Goal: Information Seeking & Learning: Find specific fact

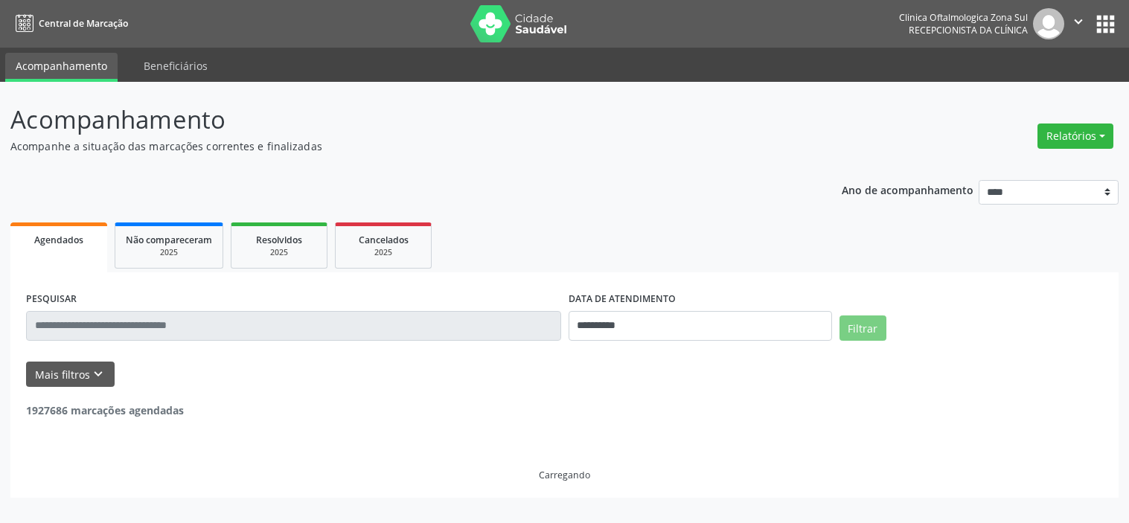
select select "*"
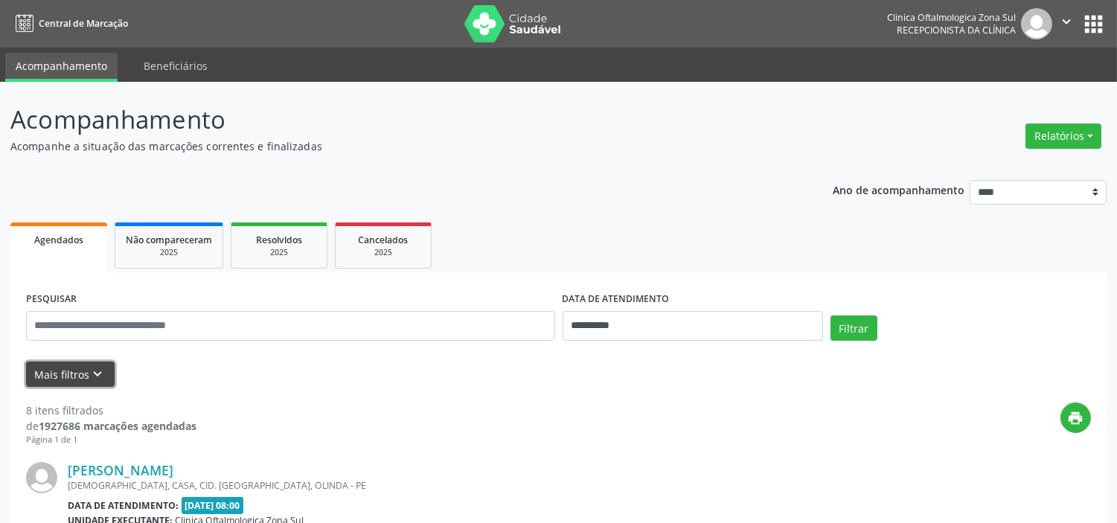
click at [91, 374] on icon "keyboard_arrow_down" at bounding box center [98, 374] width 16 height 16
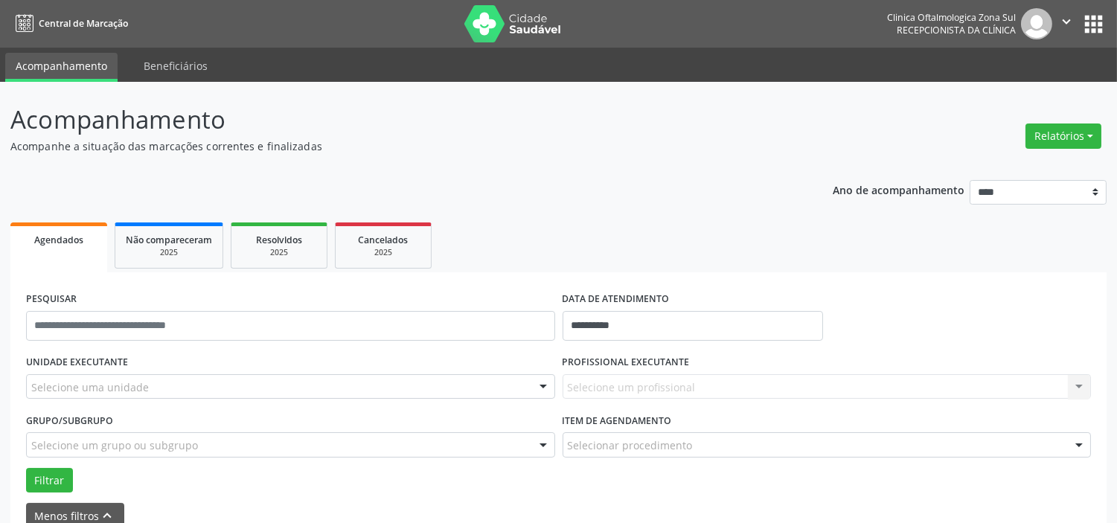
click at [170, 383] on div "Selecione uma unidade" at bounding box center [290, 386] width 529 height 25
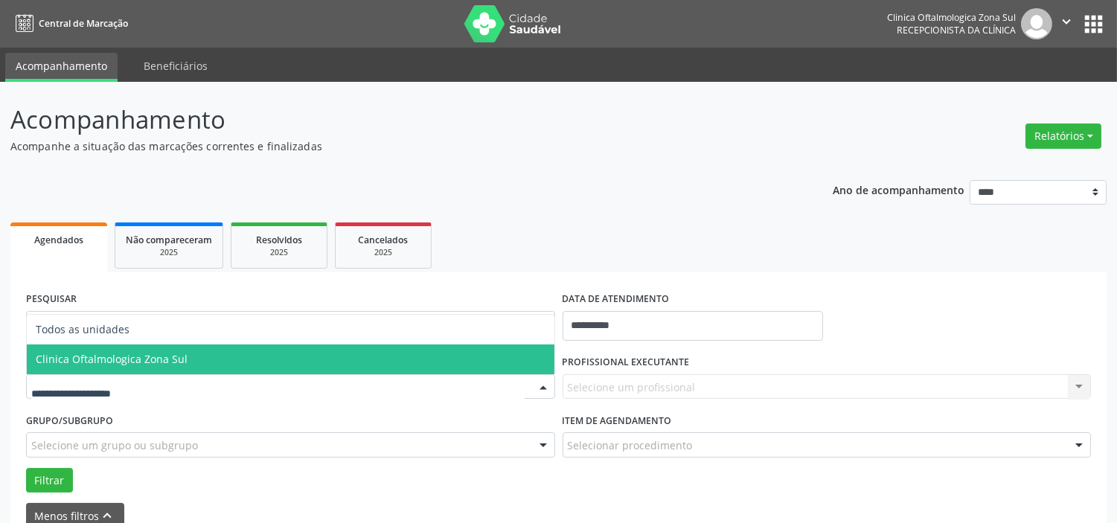
click at [173, 365] on span "Clinica Oftalmologica Zona Sul" at bounding box center [112, 359] width 152 height 14
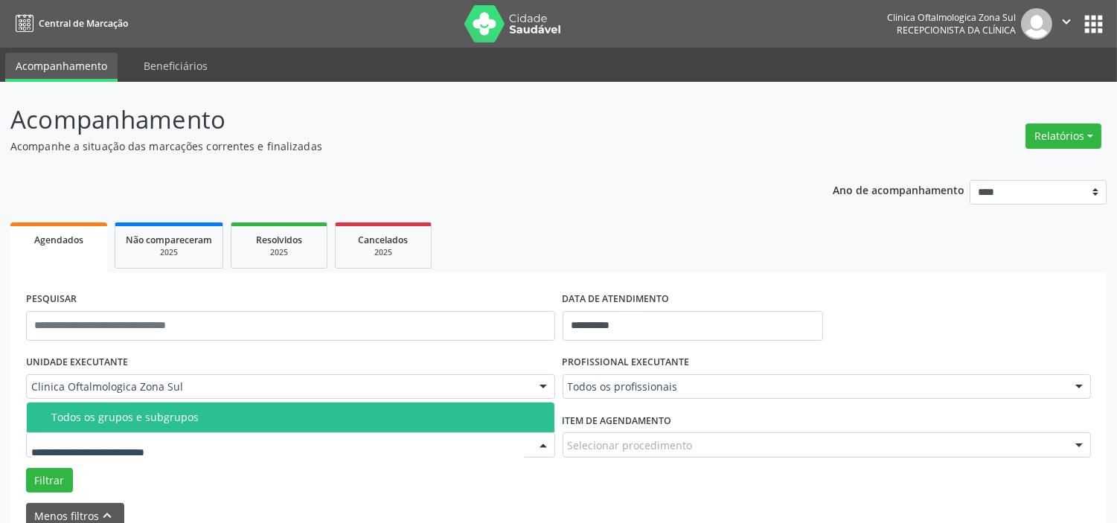
click at [191, 415] on div "Todos os grupos e subgrupos" at bounding box center [298, 418] width 494 height 12
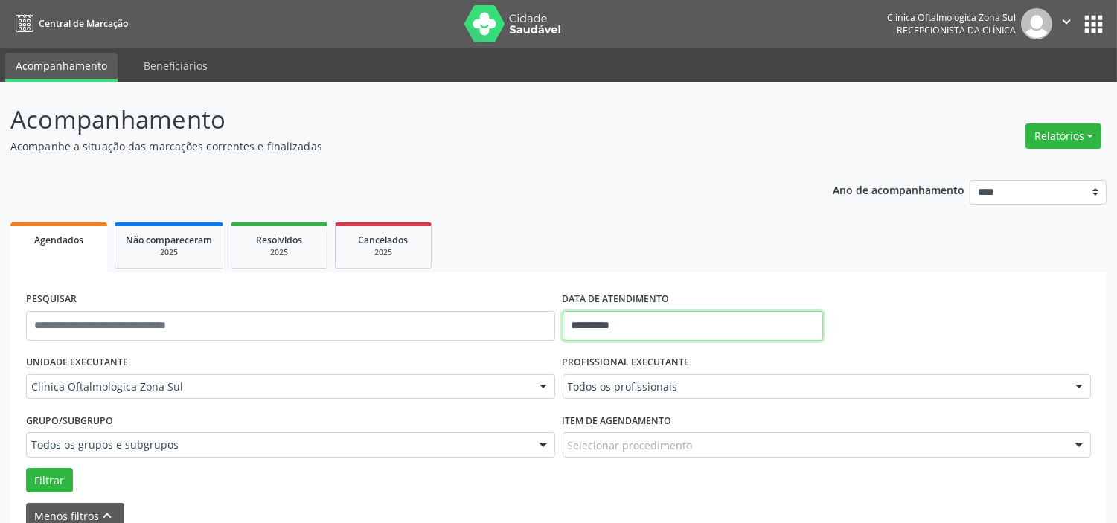
click at [659, 319] on input "**********" at bounding box center [693, 326] width 261 height 30
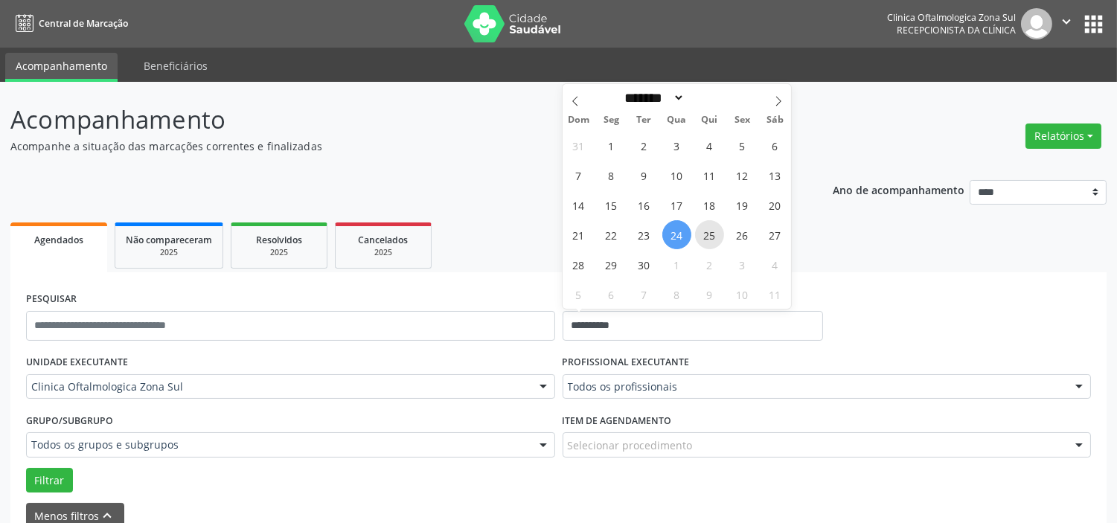
click at [706, 236] on span "25" at bounding box center [709, 234] width 29 height 29
type input "**********"
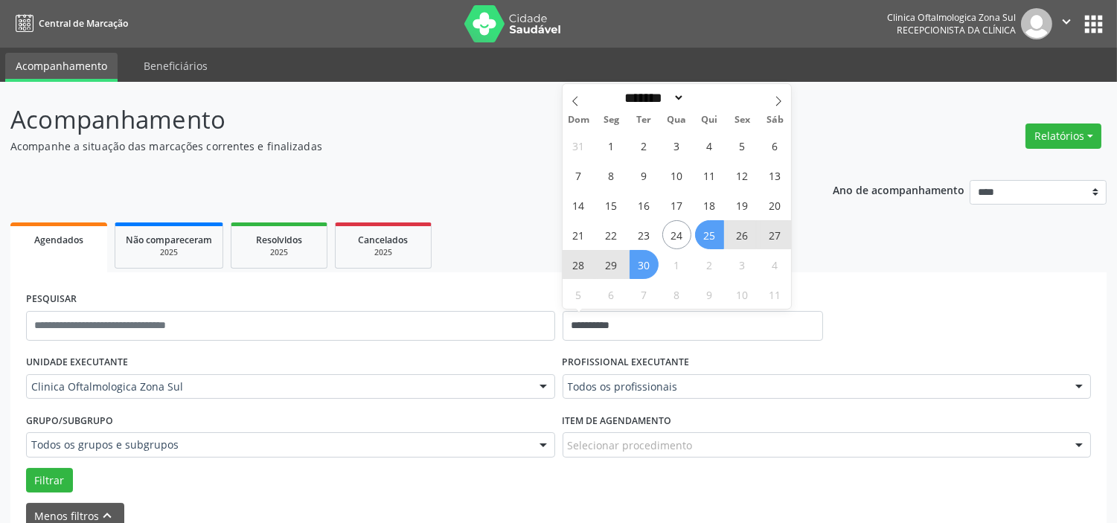
click at [633, 275] on span "30" at bounding box center [644, 264] width 29 height 29
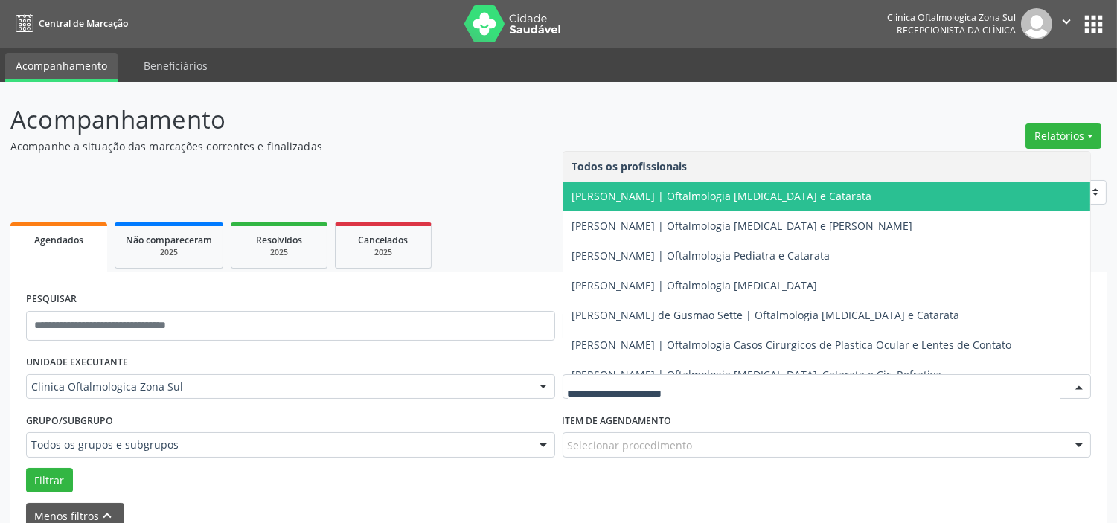
drag, startPoint x: 642, startPoint y: 205, endPoint x: 529, endPoint y: 264, distance: 127.5
click at [642, 205] on span "[PERSON_NAME] | Oftalmologia [MEDICAL_DATA] e Catarata" at bounding box center [828, 197] width 528 height 30
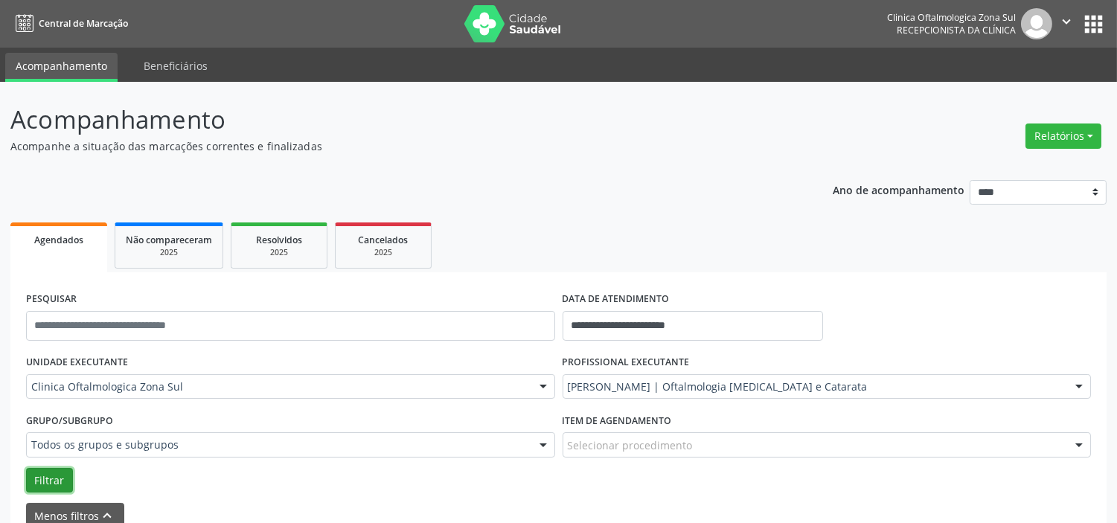
click at [40, 477] on button "Filtrar" at bounding box center [49, 480] width 47 height 25
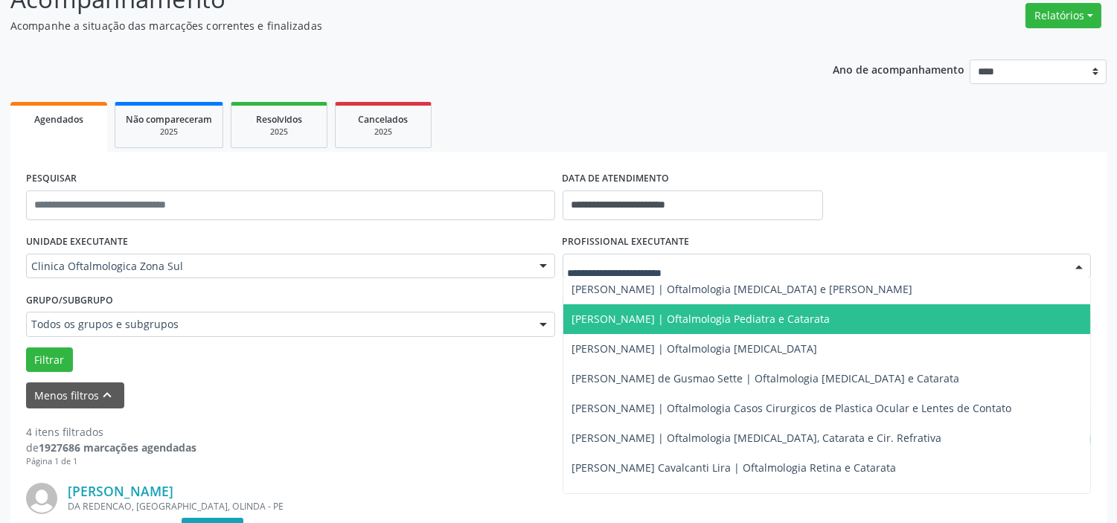
scroll to position [142, 0]
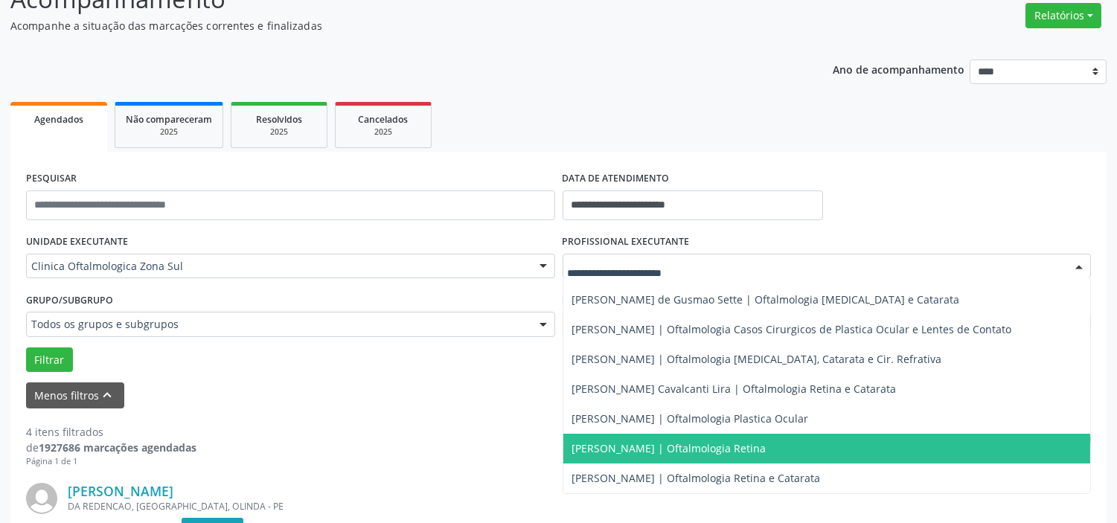
click at [640, 436] on span "[PERSON_NAME] | Oftalmologia Retina" at bounding box center [828, 449] width 528 height 30
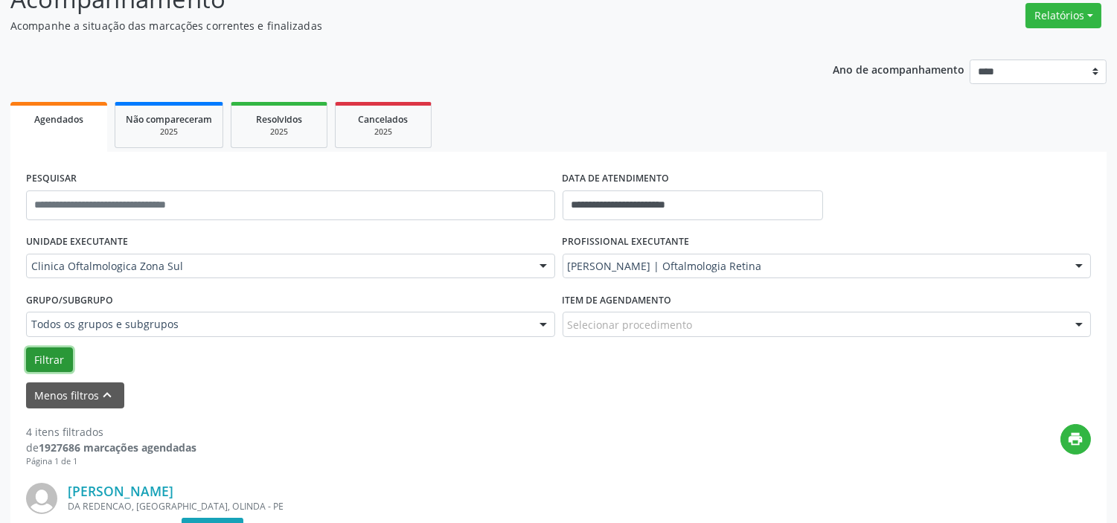
click at [64, 363] on button "Filtrar" at bounding box center [49, 360] width 47 height 25
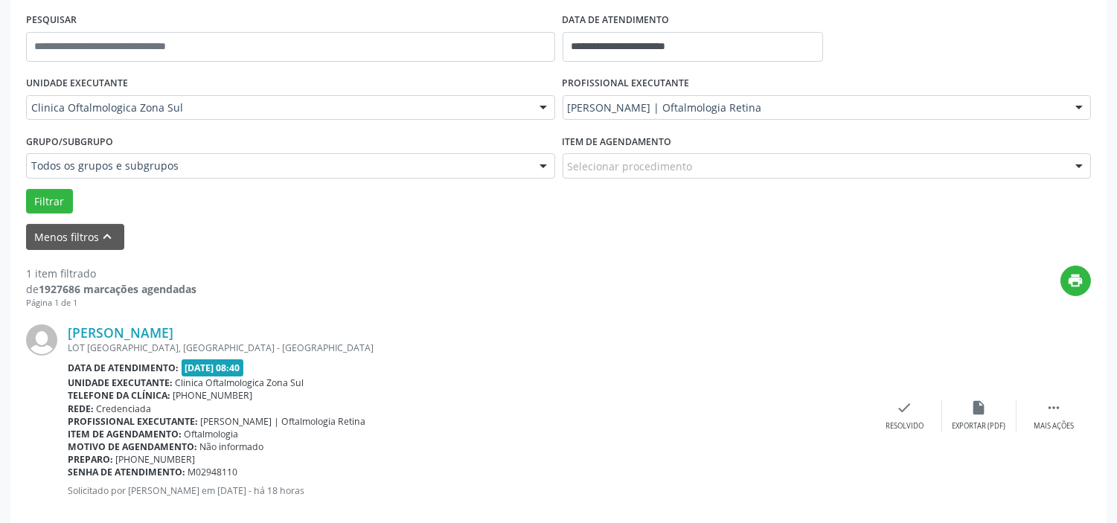
scroll to position [304, 0]
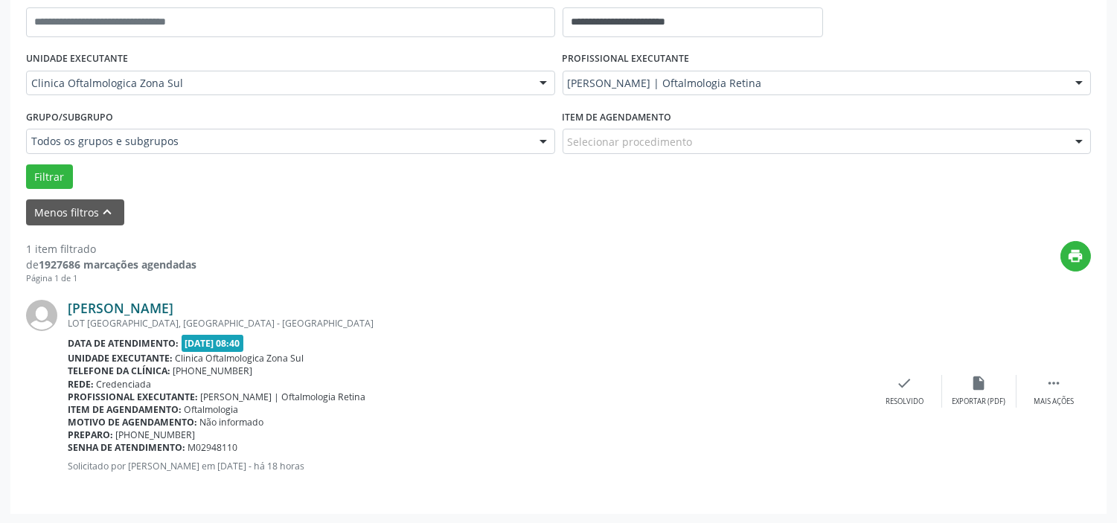
click at [173, 307] on link "[PERSON_NAME]" at bounding box center [121, 308] width 106 height 16
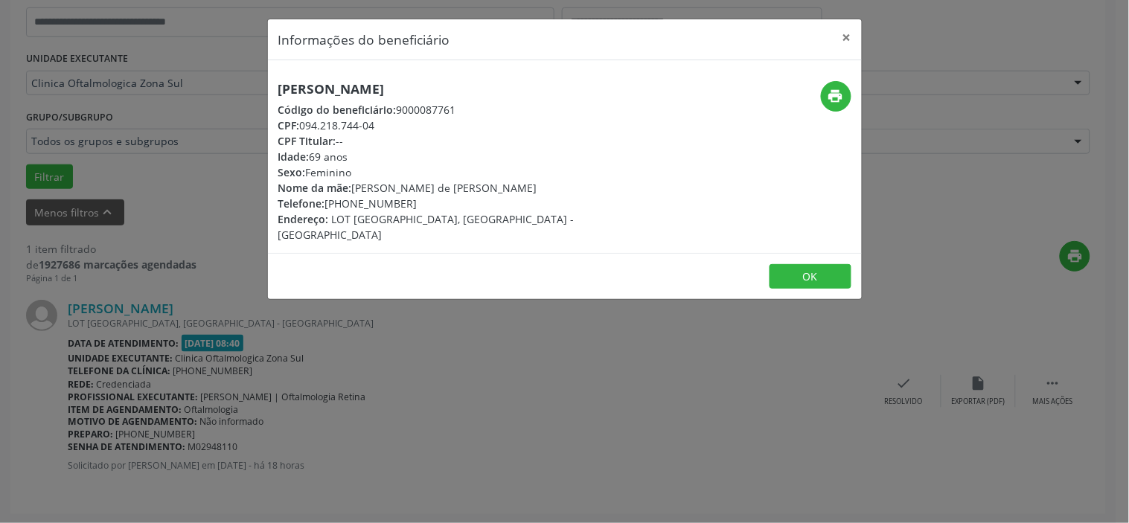
drag, startPoint x: 395, startPoint y: 124, endPoint x: 304, endPoint y: 121, distance: 90.8
click at [304, 121] on div "CPF: 094.218.744-04" at bounding box center [465, 126] width 375 height 16
copy div "094.218.744-04"
click at [399, 88] on h5 "[PERSON_NAME]" at bounding box center [465, 89] width 375 height 16
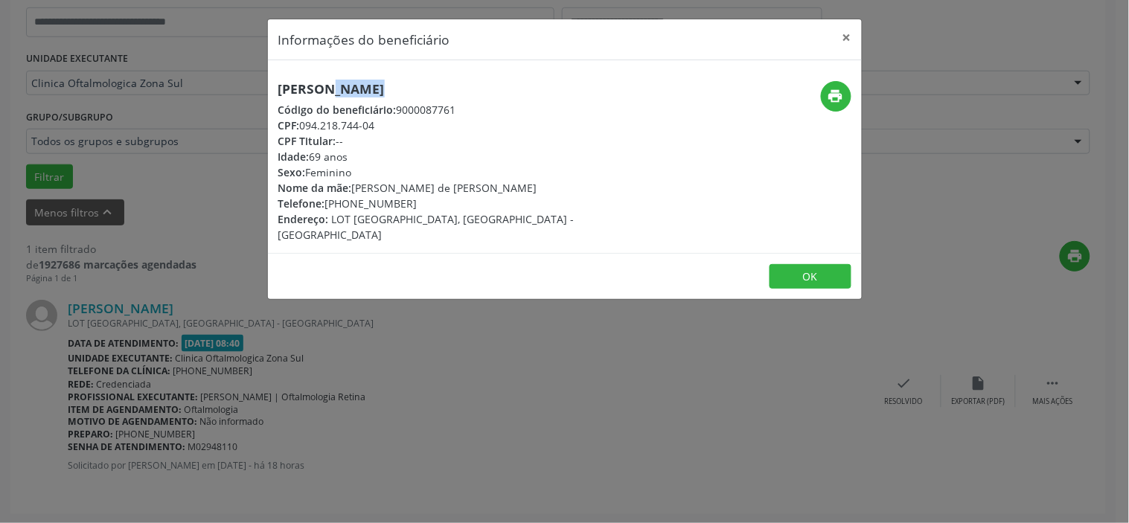
click at [399, 88] on h5 "[PERSON_NAME]" at bounding box center [465, 89] width 375 height 16
copy div "[PERSON_NAME]"
drag, startPoint x: 382, startPoint y: 125, endPoint x: 309, endPoint y: 125, distance: 73.0
click at [313, 125] on div "CPF: 094.218.744-04" at bounding box center [465, 126] width 375 height 16
click at [303, 125] on div "CPF: 094.218.744-04" at bounding box center [465, 126] width 375 height 16
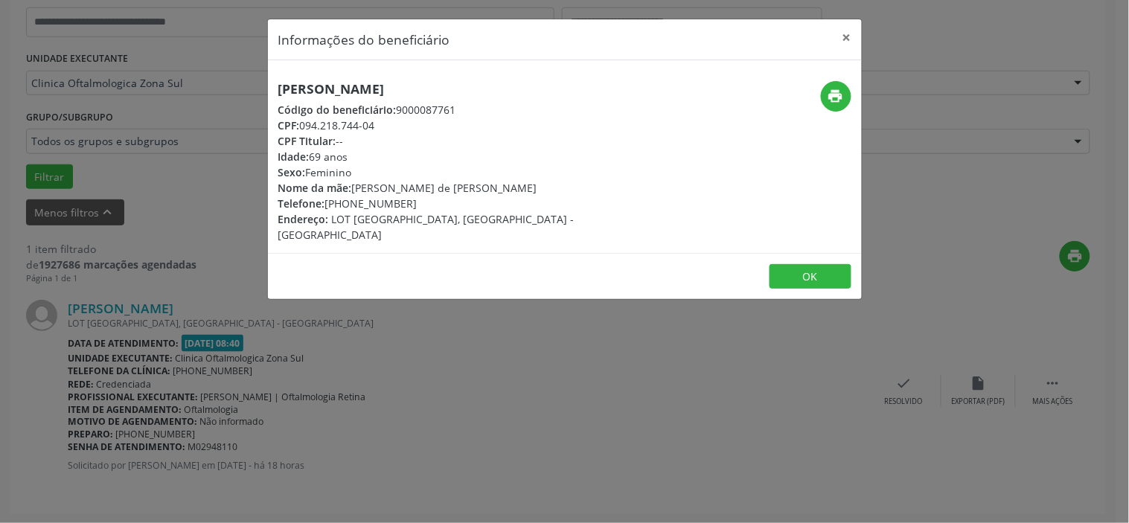
click at [375, 124] on div "CPF: 094.218.744-04" at bounding box center [465, 126] width 375 height 16
click at [360, 128] on div "CPF: 094.218.744-04" at bounding box center [465, 126] width 375 height 16
click at [377, 124] on div "CPF: 094.218.744-04" at bounding box center [465, 126] width 375 height 16
drag, startPoint x: 375, startPoint y: 124, endPoint x: 339, endPoint y: 124, distance: 35.7
click at [339, 124] on div "CPF: 094.218.744-04" at bounding box center [465, 126] width 375 height 16
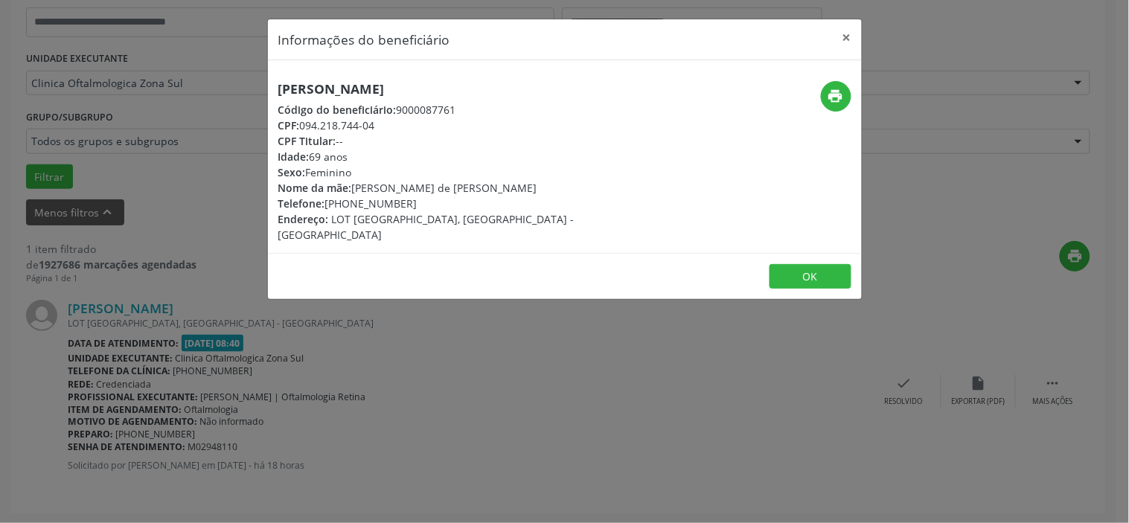
copy div "094.218.744-04"
drag, startPoint x: 407, startPoint y: 199, endPoint x: 325, endPoint y: 205, distance: 82.8
click at [325, 205] on div "Telefone: [PHONE_NUMBER]" at bounding box center [465, 204] width 375 height 16
copy div "[PHONE_NUMBER]"
click at [405, 202] on div "Telefone: [PHONE_NUMBER]" at bounding box center [465, 204] width 375 height 16
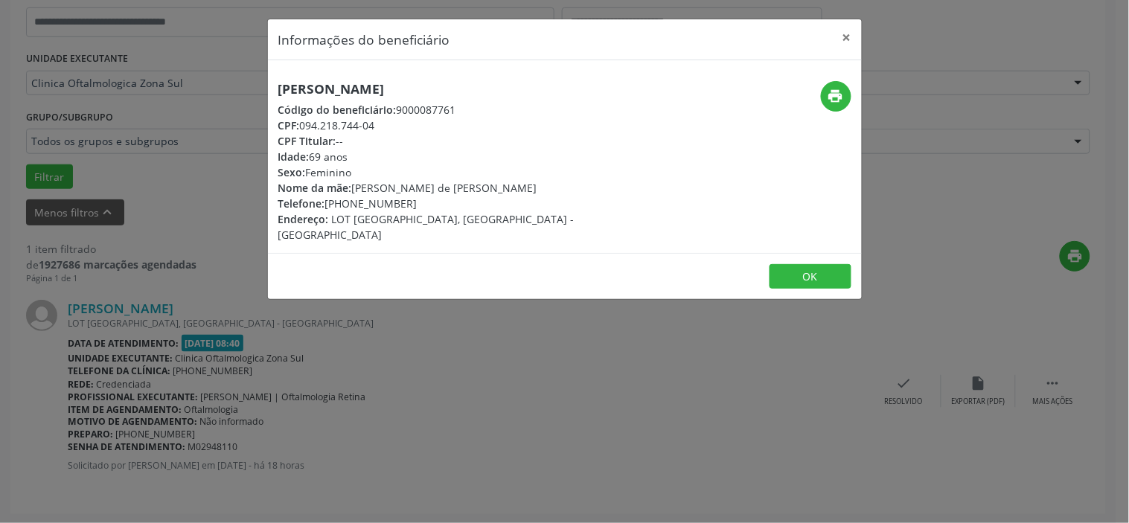
drag, startPoint x: 405, startPoint y: 202, endPoint x: 331, endPoint y: 206, distance: 74.5
click at [331, 206] on div "Telefone: [PHONE_NUMBER]" at bounding box center [465, 204] width 375 height 16
copy div "81) 99136-9076"
drag, startPoint x: 486, startPoint y: 186, endPoint x: 357, endPoint y: 189, distance: 128.8
click at [357, 189] on div "[PERSON_NAME] Código do beneficiário: 9000087761 CPF: 094.218.744-04 CPF Titula…" at bounding box center [466, 162] width 396 height 162
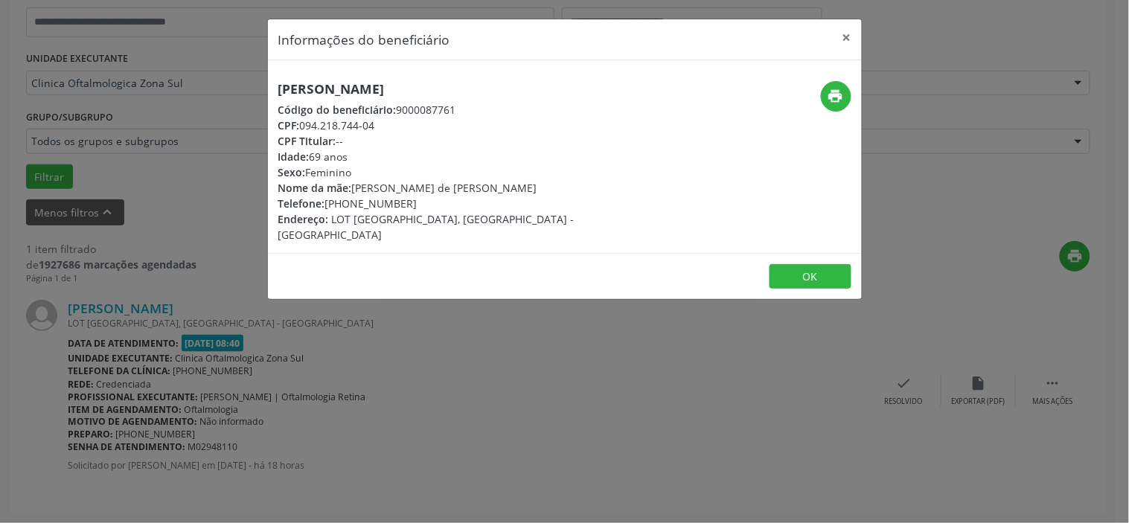
copy div "[PERSON_NAME] de [PERSON_NAME]"
click at [270, 357] on div "Informações do beneficiário × [PERSON_NAME] Código do beneficiário: 9000087761 …" at bounding box center [564, 261] width 1129 height 523
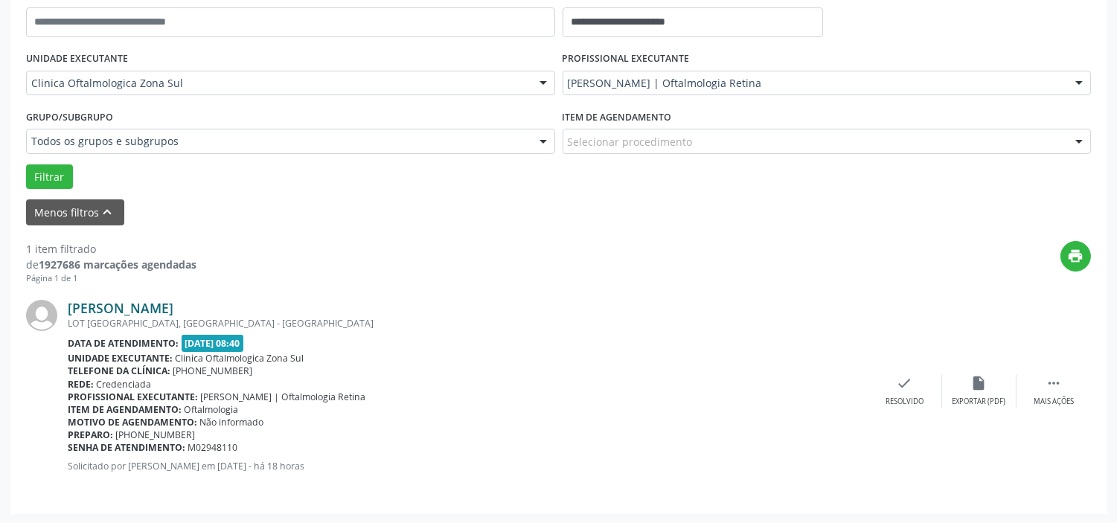
click at [173, 308] on link "[PERSON_NAME]" at bounding box center [121, 308] width 106 height 16
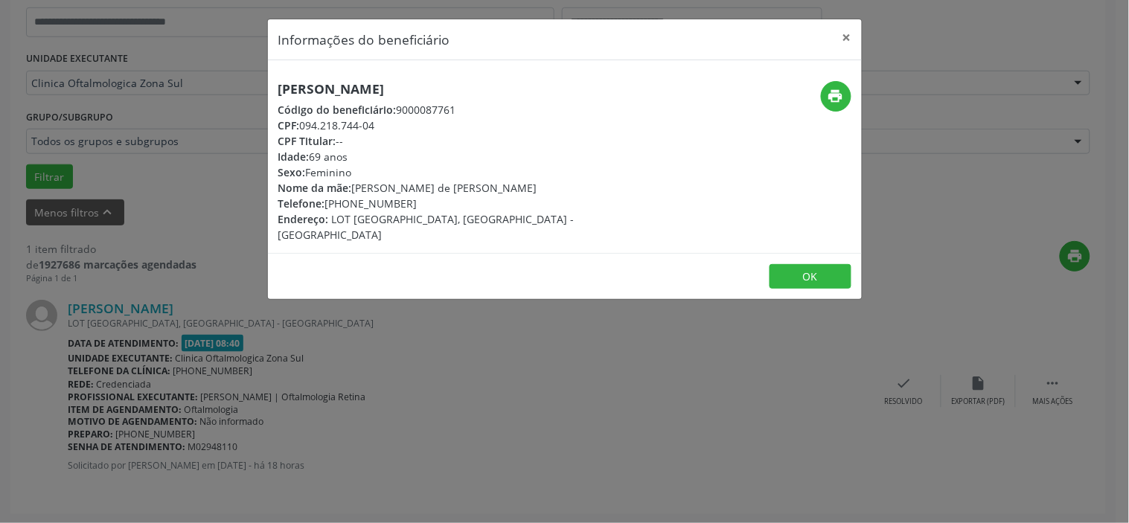
click at [329, 159] on div "Idade: 69 anos" at bounding box center [465, 157] width 375 height 16
copy div "Idade: 69 anos"
click at [231, 383] on div "Informações do beneficiário × [PERSON_NAME] Código do beneficiário: 9000087761 …" at bounding box center [564, 261] width 1129 height 523
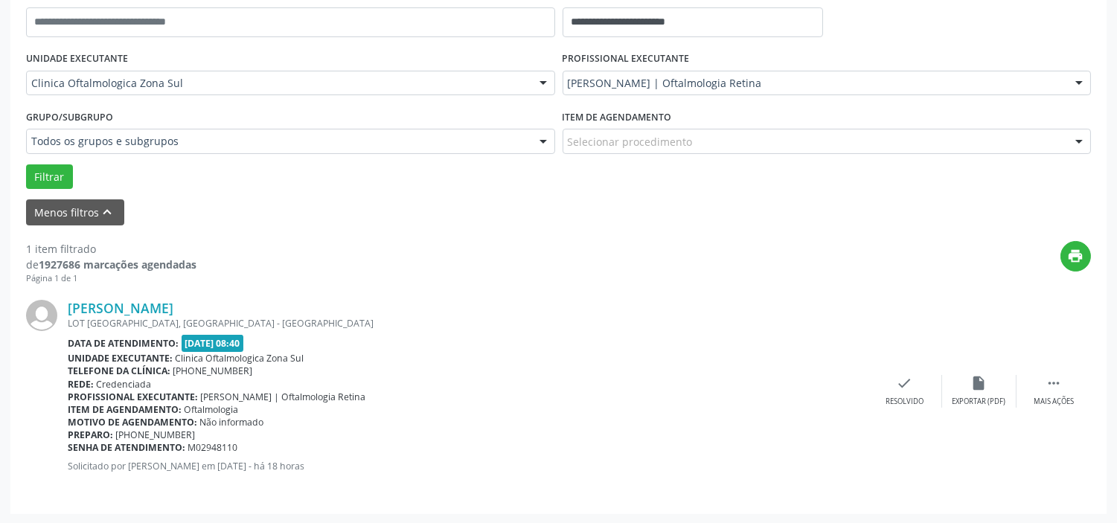
drag, startPoint x: 240, startPoint y: 447, endPoint x: 68, endPoint y: 447, distance: 172.0
click at [68, 447] on div "Senha de atendimento: M02948110" at bounding box center [468, 447] width 800 height 13
copy div "Senha de atendimento: M02948110"
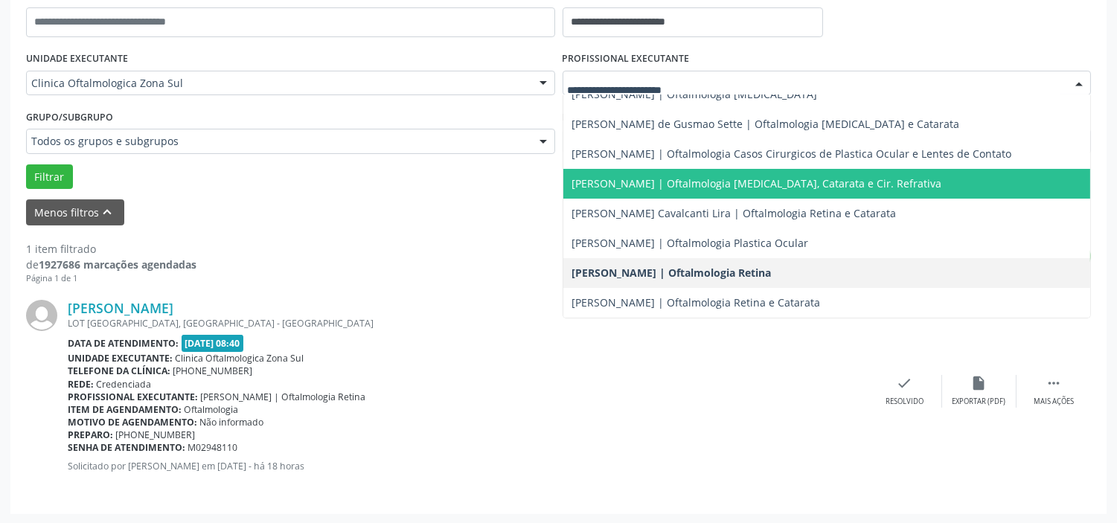
click at [671, 191] on span "[PERSON_NAME] | Oftalmologia [MEDICAL_DATA], Catarata e Cir. Refrativa" at bounding box center [828, 184] width 528 height 30
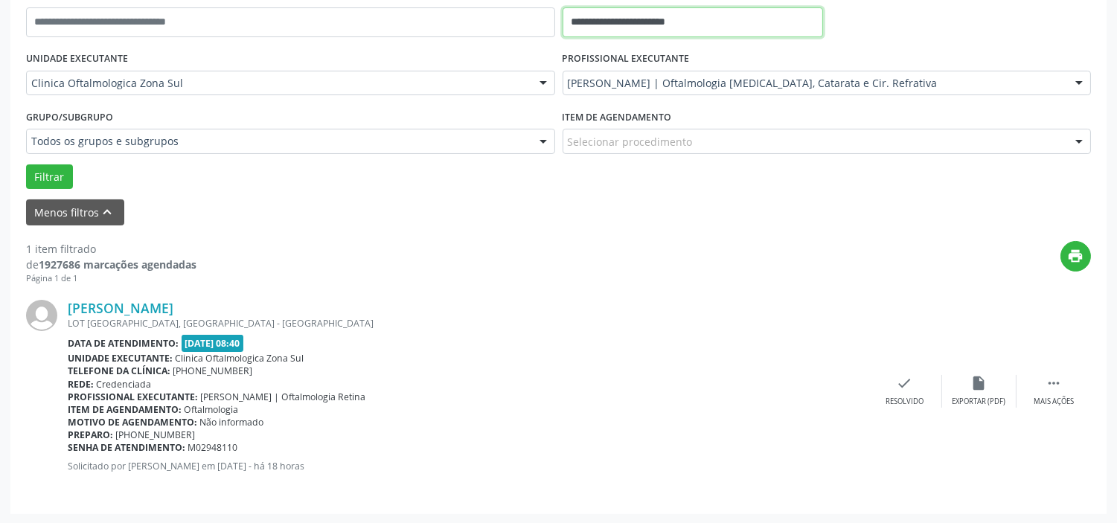
click at [697, 31] on input "**********" at bounding box center [693, 22] width 261 height 30
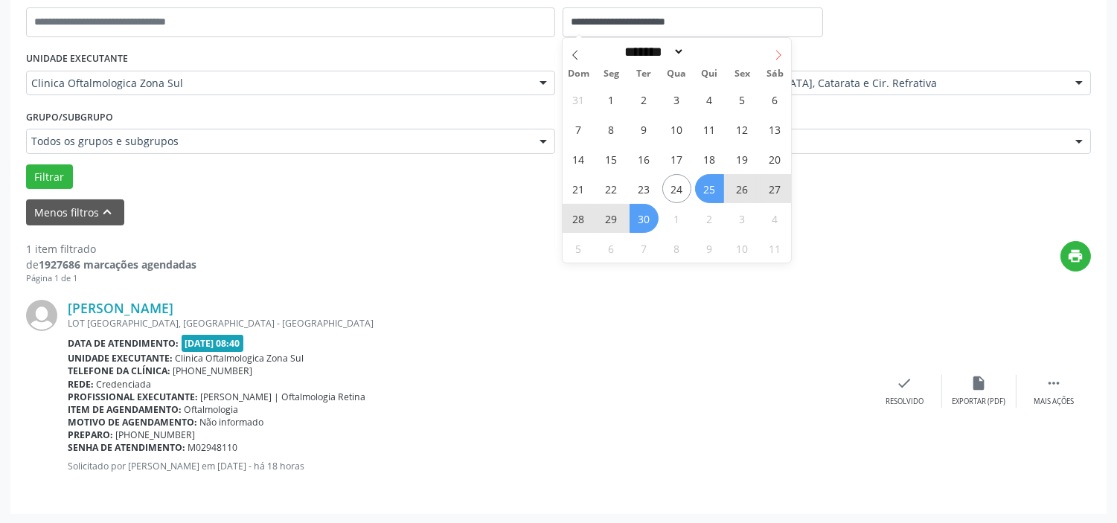
click at [770, 53] on span at bounding box center [778, 50] width 25 height 25
select select "*"
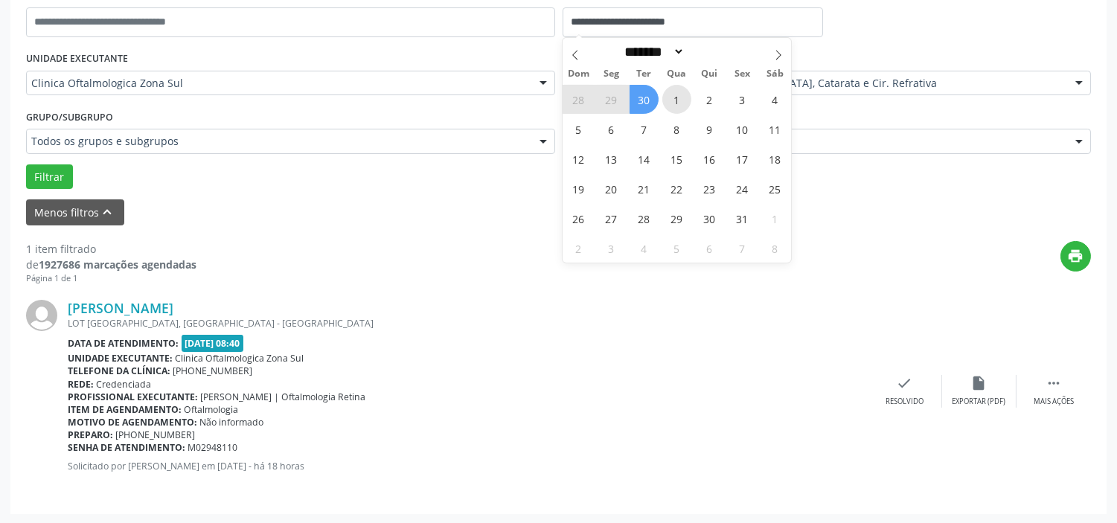
click at [676, 105] on span "1" at bounding box center [677, 99] width 29 height 29
type input "**********"
click at [773, 54] on icon at bounding box center [778, 55] width 10 height 10
select select "**"
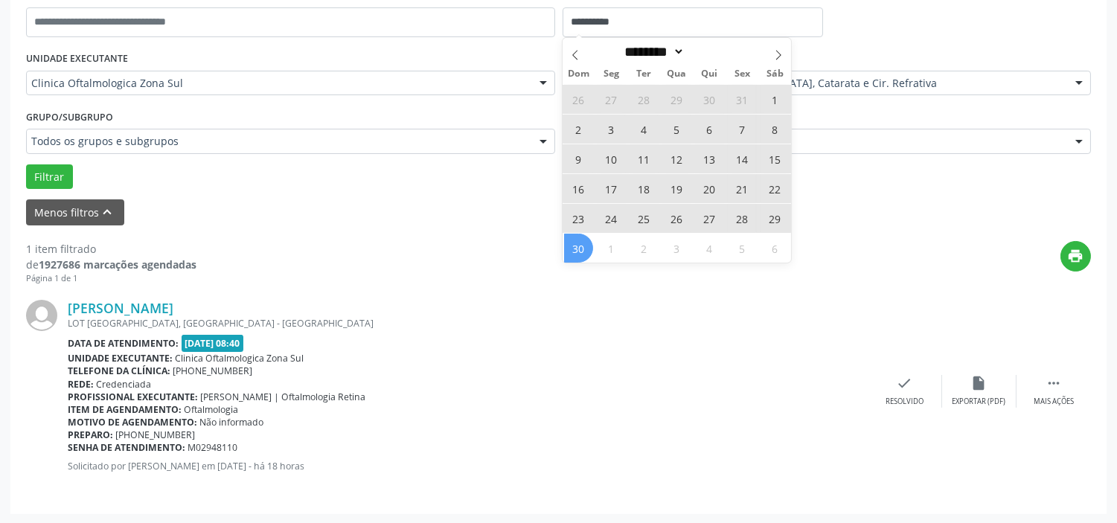
click at [583, 243] on span "30" at bounding box center [578, 248] width 29 height 29
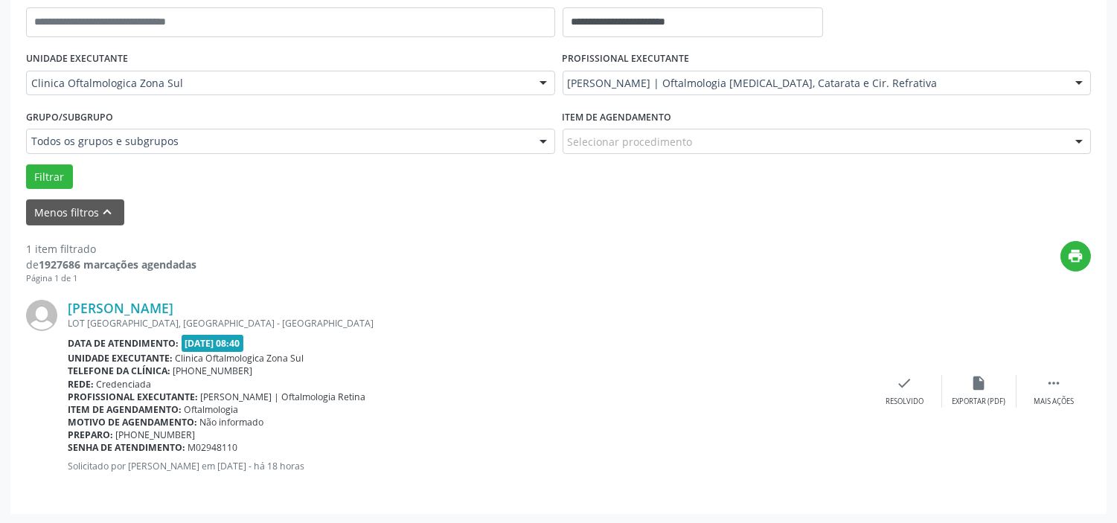
click at [71, 176] on div "Filtrar" at bounding box center [558, 177] width 1073 height 25
click at [69, 176] on button "Filtrar" at bounding box center [49, 177] width 47 height 25
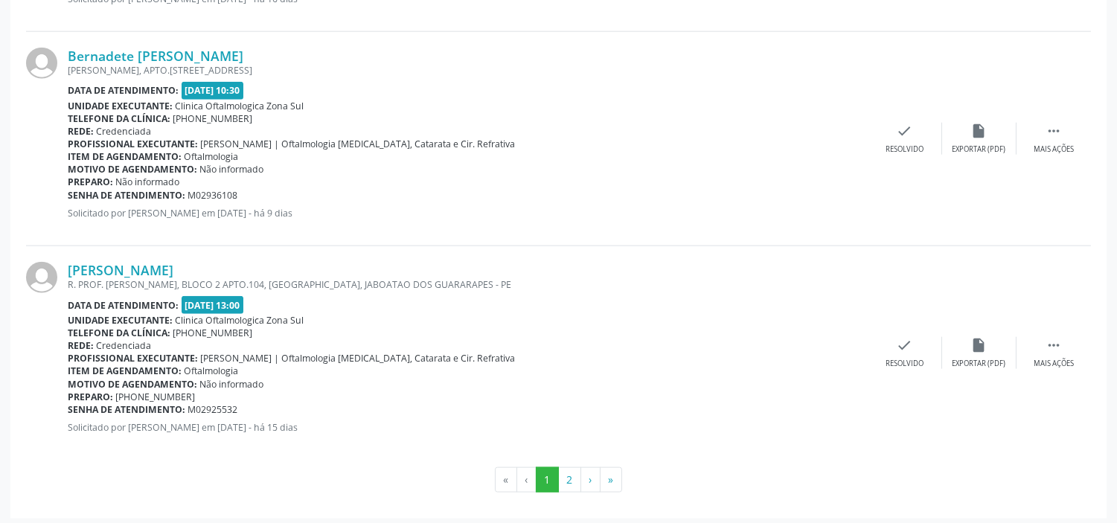
scroll to position [3351, 0]
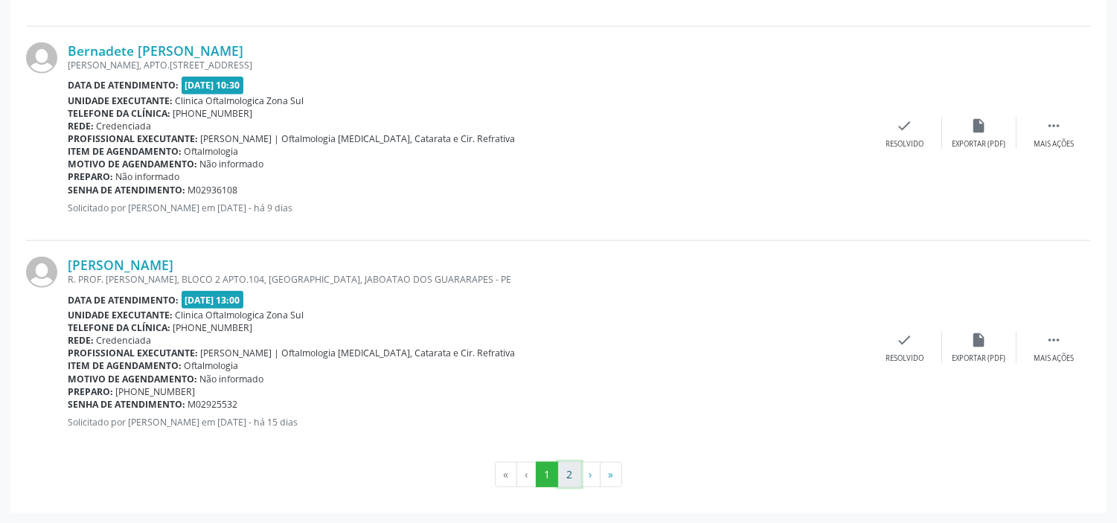
click at [575, 470] on button "2" at bounding box center [569, 474] width 23 height 25
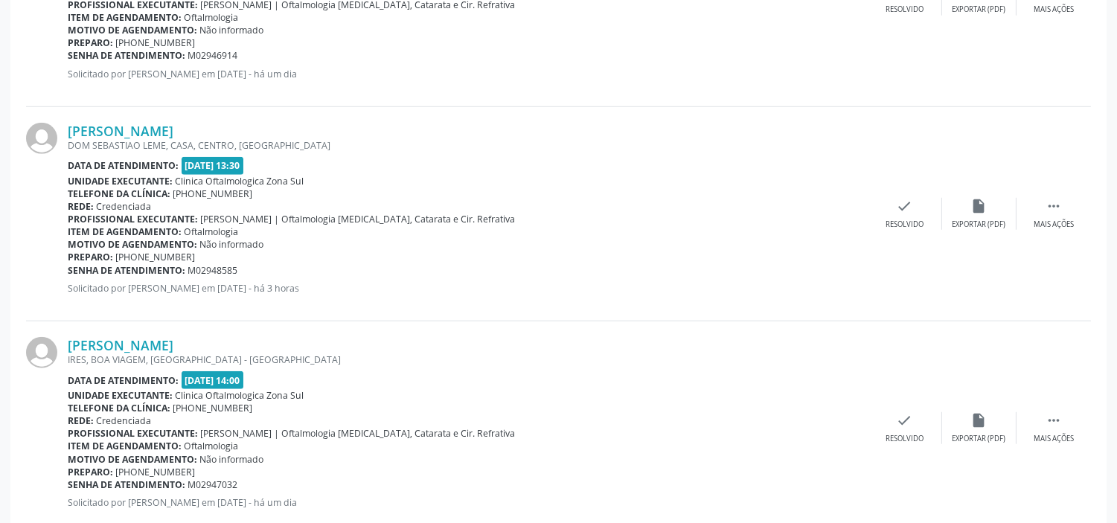
scroll to position [2442, 0]
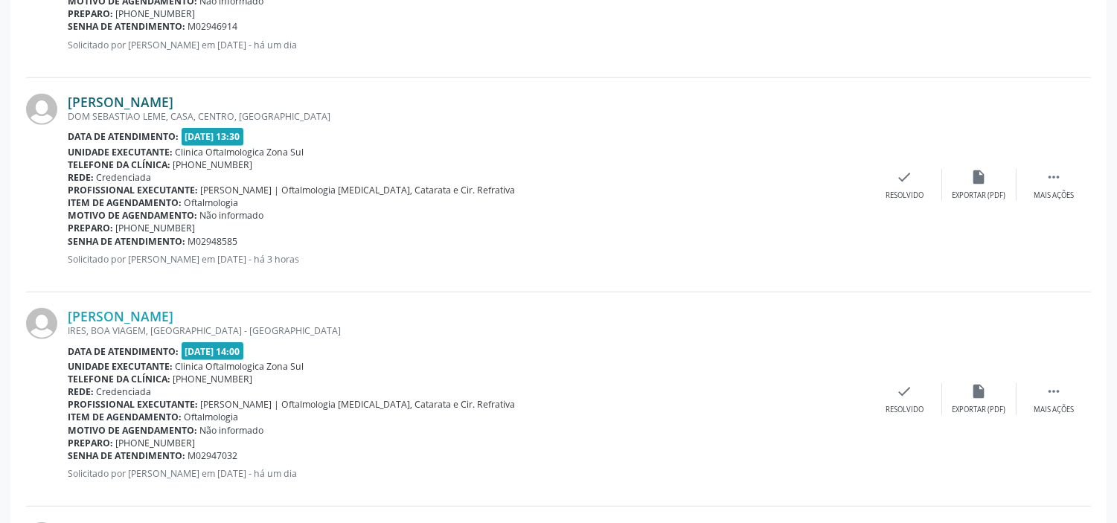
click at [173, 101] on link "[PERSON_NAME]" at bounding box center [121, 102] width 106 height 16
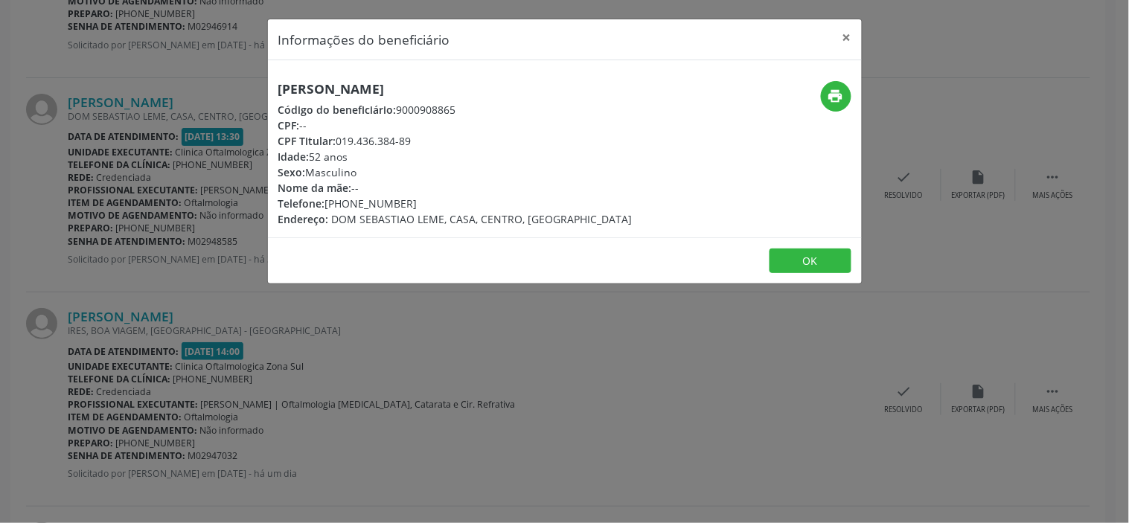
click at [381, 75] on div "[PERSON_NAME] Código do beneficiário: 9000908865 CPF: -- CPF Titular: 019.436.3…" at bounding box center [565, 148] width 594 height 177
click at [380, 83] on h5 "[PERSON_NAME]" at bounding box center [455, 89] width 354 height 16
copy div "[PERSON_NAME]"
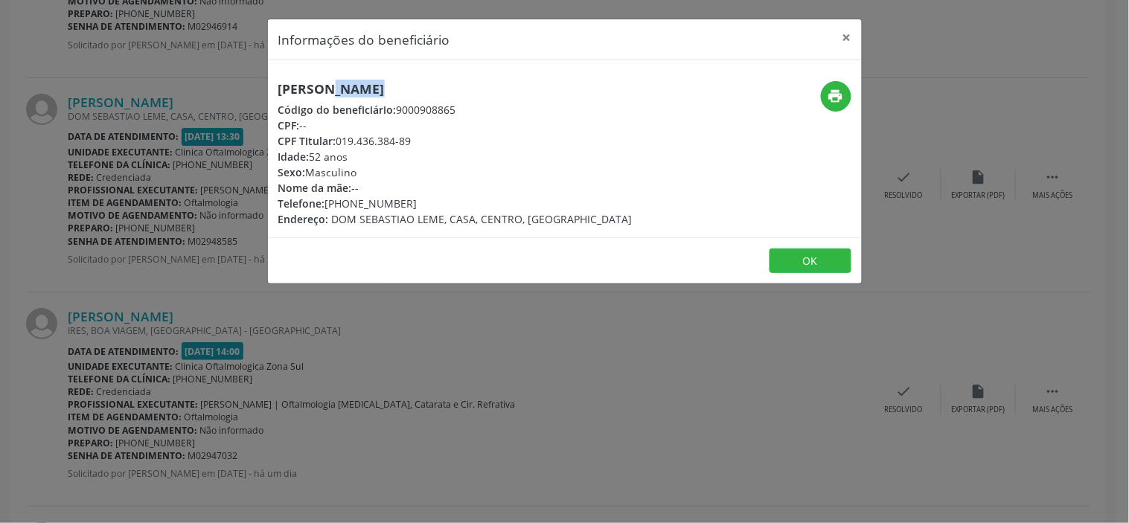
copy div "[PERSON_NAME]"
drag, startPoint x: 410, startPoint y: 199, endPoint x: 329, endPoint y: 202, distance: 81.2
click at [329, 202] on div "Telefone: [PHONE_NUMBER]" at bounding box center [455, 204] width 354 height 16
click at [333, 158] on div "Idade: 52 anos" at bounding box center [455, 157] width 354 height 16
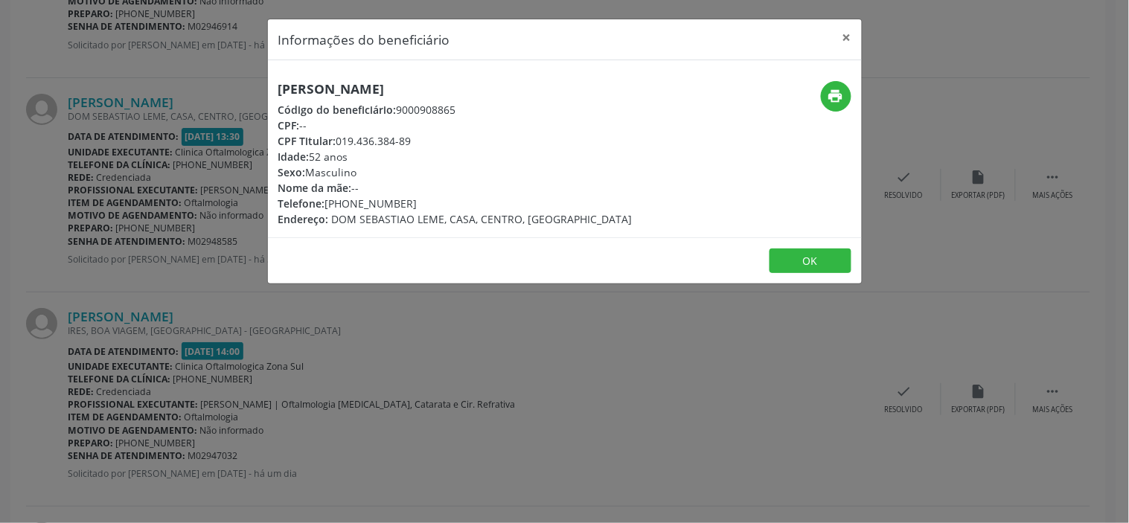
click at [333, 158] on div "Idade: 52 anos" at bounding box center [455, 157] width 354 height 16
click at [355, 371] on div "Informações do beneficiário × [PERSON_NAME] Código do beneficiário: 9000908865 …" at bounding box center [564, 261] width 1129 height 523
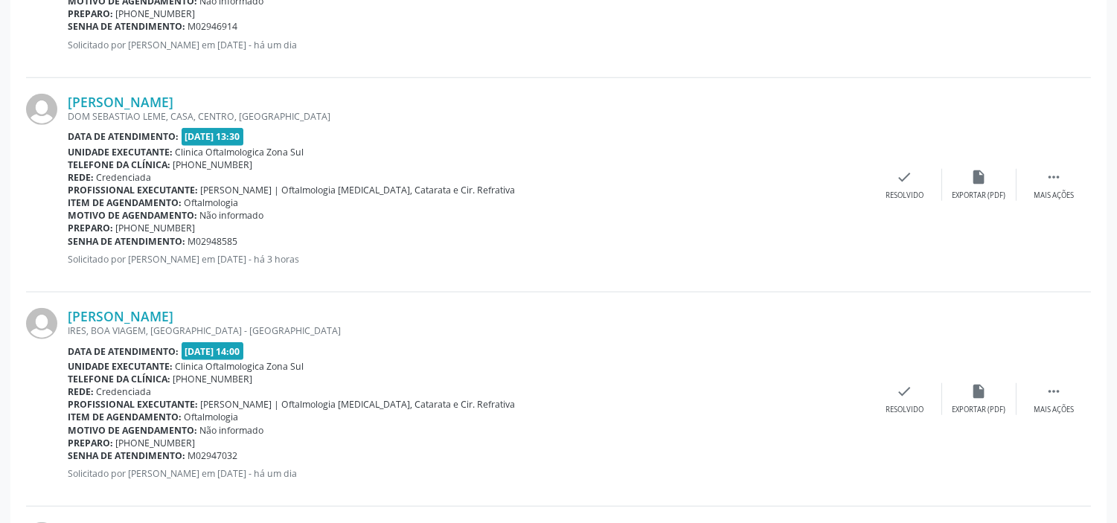
drag, startPoint x: 240, startPoint y: 241, endPoint x: 68, endPoint y: 240, distance: 172.7
click at [68, 240] on div "Senha de atendimento: M02948585" at bounding box center [468, 241] width 800 height 13
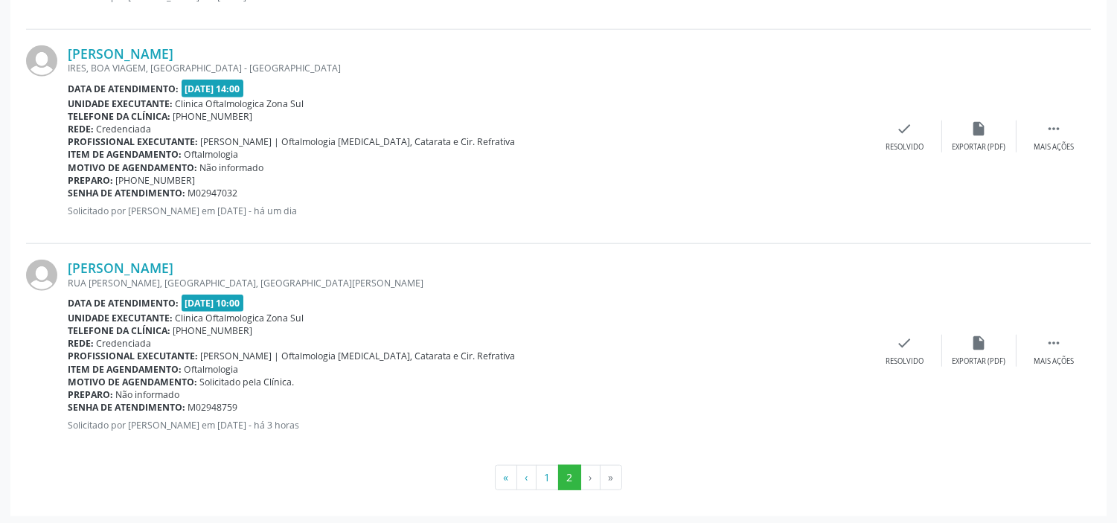
scroll to position [2707, 0]
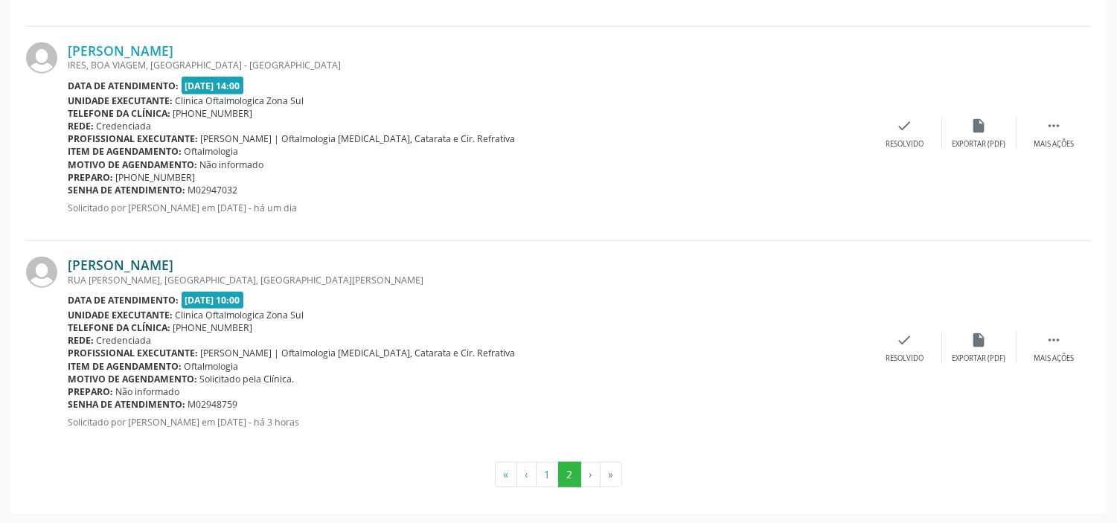
click at [137, 265] on link "[PERSON_NAME]" at bounding box center [121, 265] width 106 height 16
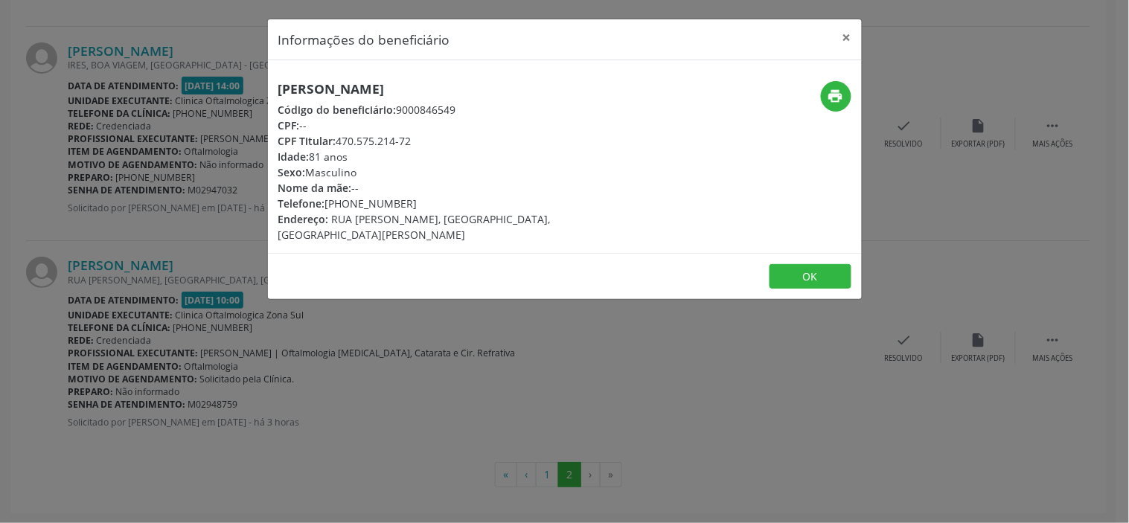
click at [363, 83] on h5 "[PERSON_NAME]" at bounding box center [465, 89] width 375 height 16
click at [343, 363] on div "Informações do beneficiário × [PERSON_NAME] Código do beneficiário: 9000846549 …" at bounding box center [564, 261] width 1129 height 523
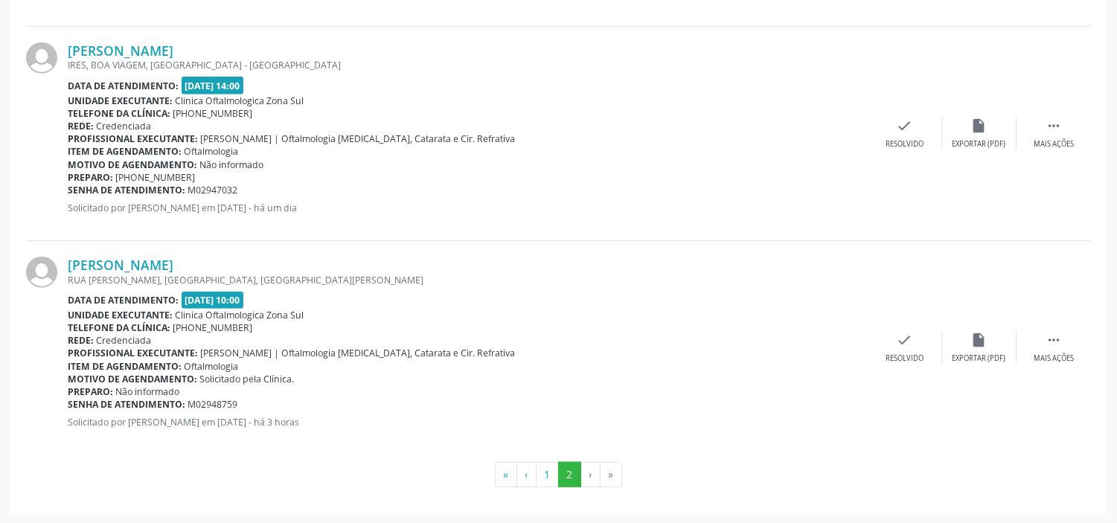
drag, startPoint x: 243, startPoint y: 404, endPoint x: 68, endPoint y: 403, distance: 174.9
click at [68, 403] on div "Senha de atendimento: M02948759" at bounding box center [468, 404] width 800 height 13
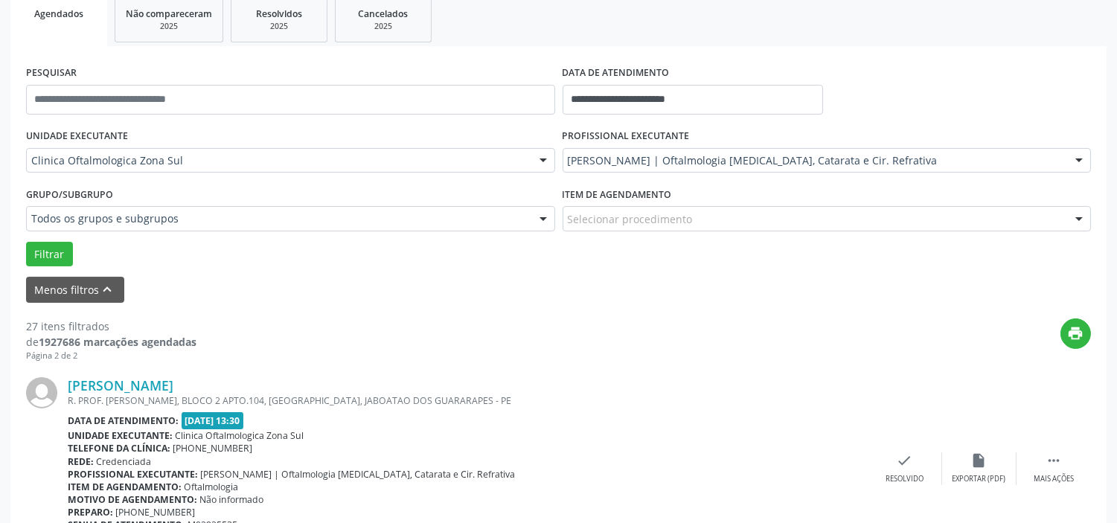
scroll to position [0, 0]
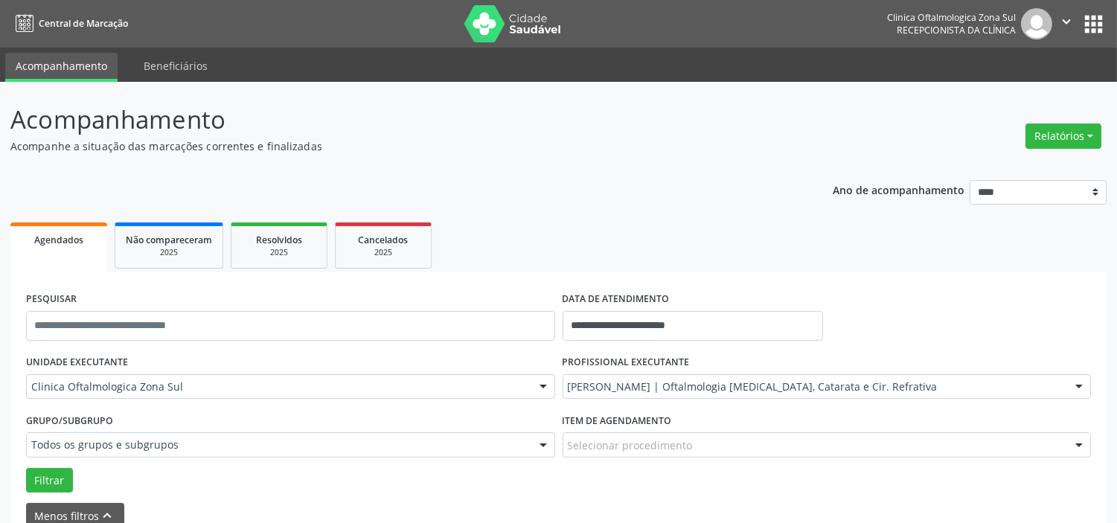
click at [1067, 20] on icon "" at bounding box center [1067, 21] width 16 height 16
click at [1011, 95] on link "Sair" at bounding box center [1028, 90] width 103 height 21
